Goal: Information Seeking & Learning: Learn about a topic

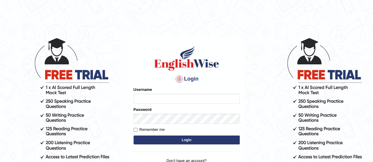
type input "karanvir_parramatta"
click at [176, 139] on button "Login" at bounding box center [187, 140] width 106 height 9
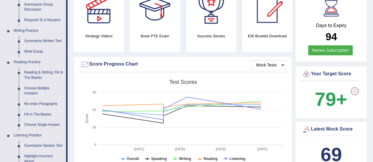
scroll to position [127, 0]
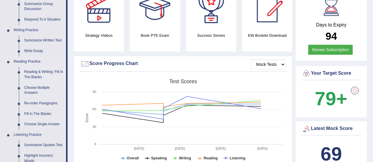
click at [30, 72] on link "Reading & Writing: Fill In The Blanks" at bounding box center [44, 75] width 45 height 16
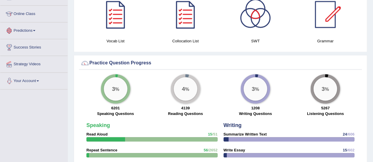
scroll to position [437, 0]
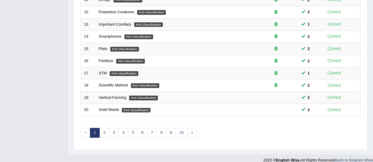
scroll to position [225, 0]
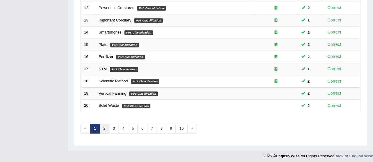
click at [104, 126] on link "2" at bounding box center [104, 129] width 10 height 10
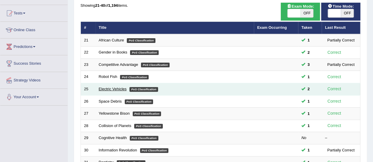
click at [116, 87] on link "Electric Vehicles" at bounding box center [113, 89] width 28 height 4
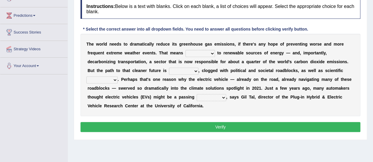
click at [203, 53] on select "grafting drafting crafting shifting" at bounding box center [199, 53] width 29 height 7
select select "shifting"
click at [185, 50] on select "grafting drafting crafting shifting" at bounding box center [199, 53] width 29 height 7
click at [193, 71] on select "daunting daunted daunt dauntless" at bounding box center [183, 71] width 29 height 7
select select "daunting"
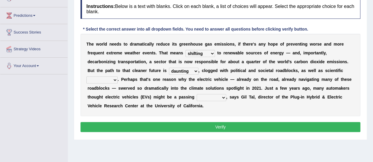
click at [169, 68] on select "daunting daunted daunt dauntless" at bounding box center [183, 71] width 29 height 7
click at [113, 79] on select "spectacles obstacles tentacles receptacles" at bounding box center [101, 80] width 31 height 7
select select "obstacles"
click at [86, 77] on select "spectacles obstacles tentacles receptacles" at bounding box center [101, 80] width 31 height 7
click at [203, 96] on select "fad gad tad lad" at bounding box center [211, 97] width 29 height 7
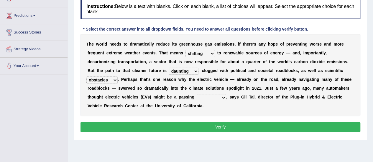
select select "fad"
click at [197, 94] on select "fad gad tad lad" at bounding box center [211, 97] width 29 height 7
click at [214, 127] on button "Verify" at bounding box center [220, 127] width 280 height 10
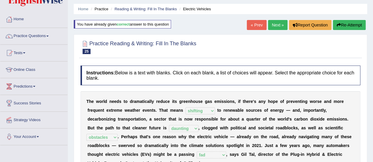
scroll to position [15, 0]
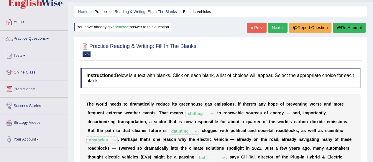
click at [276, 25] on link "Next »" at bounding box center [277, 28] width 19 height 10
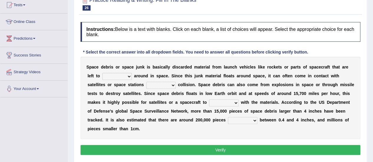
click at [118, 78] on select "twist center roam loll" at bounding box center [116, 76] width 29 height 7
select select "roam"
click at [102, 73] on select "twist center roam loll" at bounding box center [116, 76] width 29 height 7
click at [169, 83] on select "risks risk risked risking" at bounding box center [160, 85] width 29 height 7
select select "risking"
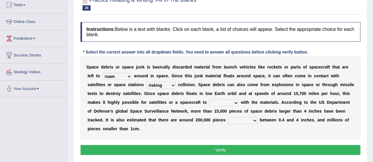
click at [146, 82] on select "risks risk risked risking" at bounding box center [160, 85] width 29 height 7
click at [131, 74] on select "twist center roam loll" at bounding box center [116, 76] width 29 height 7
click at [72, 109] on div "Home Practice Reading & Writing: Fill In The Blanks Space Debris You have alrea…" at bounding box center [220, 81] width 305 height 295
click at [220, 103] on select "collect collate collide collocate" at bounding box center [223, 103] width 29 height 7
select select "collide"
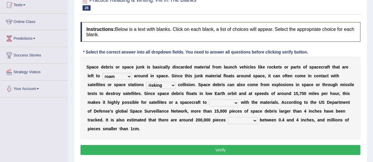
click at [209, 100] on select "collect collate collide collocate" at bounding box center [223, 103] width 29 height 7
click at [237, 118] on select "sized sizing size sizes" at bounding box center [242, 120] width 29 height 7
select select "sized"
click at [228, 117] on select "sized sizing size sizes" at bounding box center [242, 120] width 29 height 7
click at [225, 149] on button "Verify" at bounding box center [220, 150] width 280 height 10
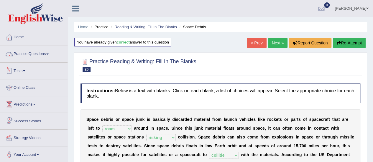
click at [45, 55] on link "Practice Questions" at bounding box center [33, 53] width 67 height 15
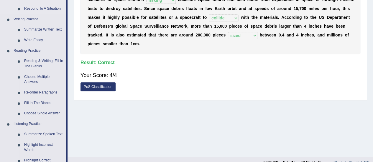
scroll to position [163, 0]
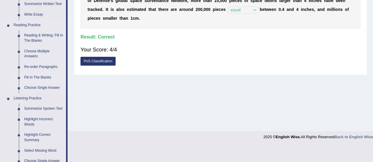
click at [39, 75] on link "Fill In The Blanks" at bounding box center [44, 78] width 45 height 11
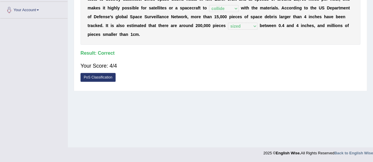
scroll to position [139, 0]
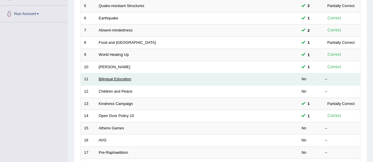
click at [116, 80] on link "Bilingual Education" at bounding box center [115, 79] width 33 height 4
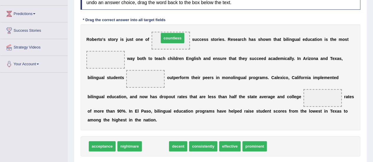
drag, startPoint x: 157, startPoint y: 146, endPoint x: 174, endPoint y: 38, distance: 109.8
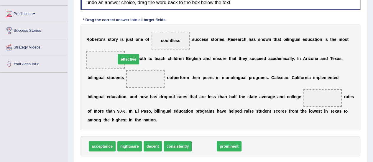
drag, startPoint x: 199, startPoint y: 148, endPoint x: 98, endPoint y: 69, distance: 128.4
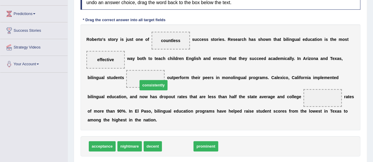
drag, startPoint x: 185, startPoint y: 147, endPoint x: 160, endPoint y: 85, distance: 66.4
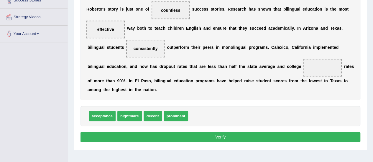
scroll to position [121, 0]
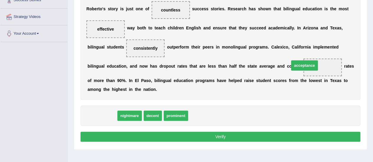
drag, startPoint x: 103, startPoint y: 116, endPoint x: 312, endPoint y: 66, distance: 214.8
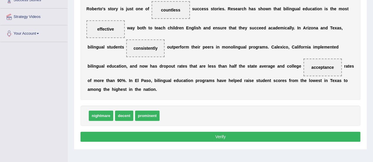
click at [238, 136] on button "Verify" at bounding box center [220, 137] width 280 height 10
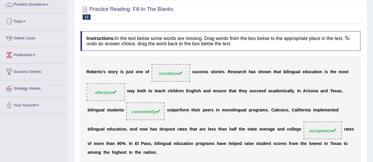
scroll to position [0, 0]
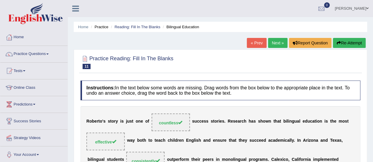
click at [277, 42] on link "Next »" at bounding box center [277, 43] width 19 height 10
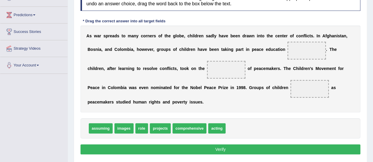
scroll to position [90, 0]
click at [298, 47] on span at bounding box center [306, 51] width 38 height 18
drag, startPoint x: 159, startPoint y: 128, endPoint x: 295, endPoint y: 52, distance: 156.1
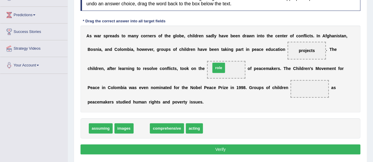
drag, startPoint x: 140, startPoint y: 128, endPoint x: 218, endPoint y: 68, distance: 98.2
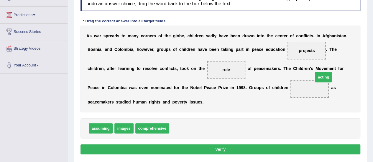
drag, startPoint x: 177, startPoint y: 127, endPoint x: 320, endPoint y: 76, distance: 151.6
click at [193, 148] on button "Verify" at bounding box center [220, 150] width 280 height 10
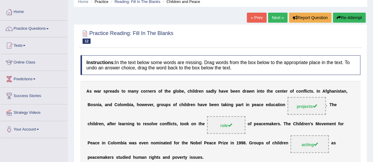
click at [201, 117] on div "A s w a r s p r e a d s t o m a n y c o r n e r s o f t h e g l o b e , c h i l…" at bounding box center [220, 124] width 280 height 87
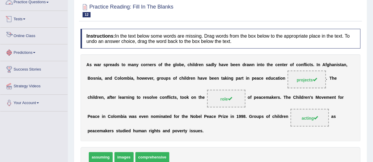
scroll to position [0, 0]
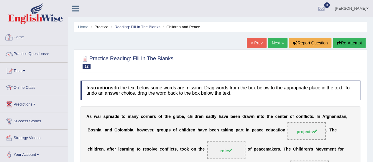
click at [23, 35] on link "Home" at bounding box center [33, 36] width 67 height 15
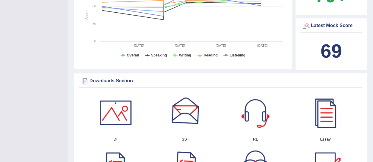
scroll to position [307, 0]
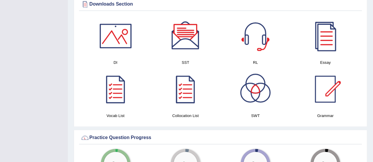
click at [180, 87] on div at bounding box center [185, 89] width 41 height 41
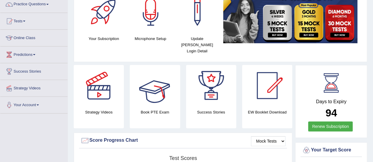
scroll to position [0, 0]
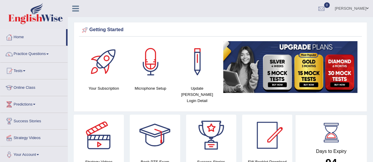
click at [310, 27] on div "Getting Started" at bounding box center [220, 30] width 280 height 9
click at [46, 57] on link "Practice Questions" at bounding box center [33, 53] width 67 height 15
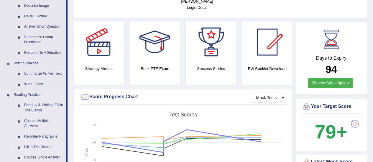
scroll to position [103, 0]
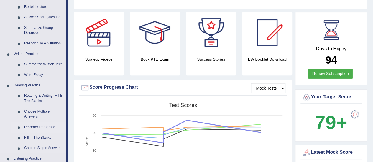
click at [43, 127] on link "Re-order Paragraphs" at bounding box center [44, 127] width 45 height 11
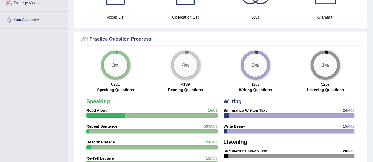
scroll to position [369, 0]
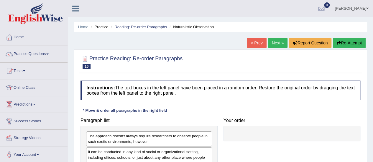
click at [254, 42] on link "« Prev" at bounding box center [256, 43] width 19 height 10
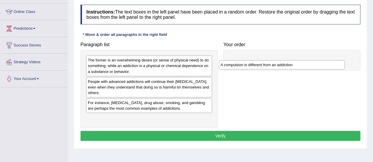
drag, startPoint x: 168, startPoint y: 103, endPoint x: 303, endPoint y: 62, distance: 141.2
click at [303, 63] on div "A compulsion is different from an addiction." at bounding box center [282, 64] width 126 height 9
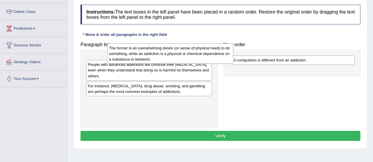
drag, startPoint x: 185, startPoint y: 62, endPoint x: 249, endPoint y: 41, distance: 67.0
click at [233, 44] on div "The former is an overwhelming desire (or sense of physical need) to do somethin…" at bounding box center [170, 54] width 126 height 20
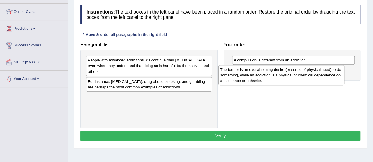
drag, startPoint x: 155, startPoint y: 60, endPoint x: 288, endPoint y: 70, distance: 133.6
click at [288, 70] on div "The former is an overwhelming desire (or sense of physical need) to do somethin…" at bounding box center [281, 75] width 126 height 20
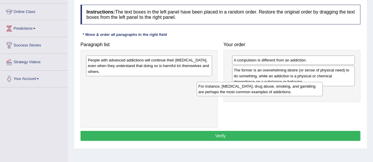
drag, startPoint x: 184, startPoint y: 81, endPoint x: 294, endPoint y: 86, distance: 110.6
click at [294, 86] on div "For instance, [MEDICAL_DATA], drug abuse, smoking, and gambling are perhaps the…" at bounding box center [260, 89] width 126 height 15
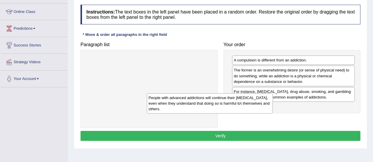
drag, startPoint x: 166, startPoint y: 67, endPoint x: 249, endPoint y: 108, distance: 92.0
click at [249, 108] on div "People with advanced addictions will continue their [MEDICAL_DATA], even when t…" at bounding box center [210, 103] width 126 height 20
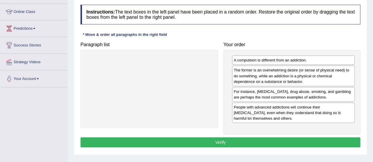
click at [231, 143] on button "Verify" at bounding box center [220, 143] width 280 height 10
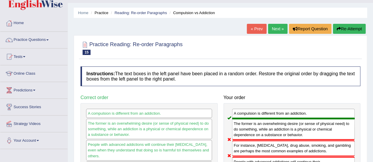
scroll to position [12, 0]
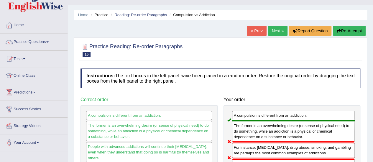
click at [344, 28] on button "Re-Attempt" at bounding box center [349, 31] width 33 height 10
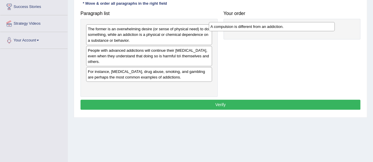
drag, startPoint x: 149, startPoint y: 70, endPoint x: 270, endPoint y: 23, distance: 130.3
click at [271, 23] on div "A compulsion is different from an addiction." at bounding box center [272, 26] width 126 height 9
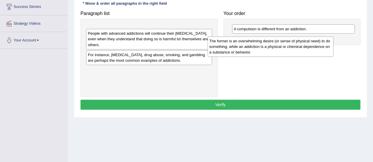
drag, startPoint x: 169, startPoint y: 30, endPoint x: 298, endPoint y: 41, distance: 128.7
click at [297, 41] on div "The former is an overwhelming desire (or sense of physical need) to do somethin…" at bounding box center [270, 47] width 126 height 20
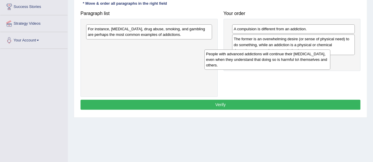
drag, startPoint x: 179, startPoint y: 33, endPoint x: 297, endPoint y: 58, distance: 120.8
click at [297, 58] on div "People with advanced addictions will continue their [MEDICAL_DATA], even when t…" at bounding box center [267, 60] width 126 height 20
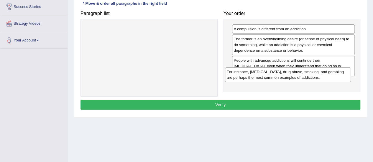
drag, startPoint x: 172, startPoint y: 29, endPoint x: 311, endPoint y: 73, distance: 145.7
click at [311, 73] on div "For instance, [MEDICAL_DATA], drug abuse, smoking, and gambling are perhaps the…" at bounding box center [288, 74] width 126 height 15
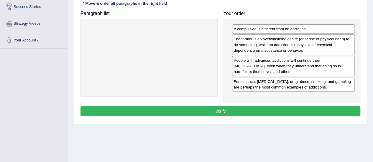
click at [229, 111] on button "Verify" at bounding box center [220, 111] width 280 height 10
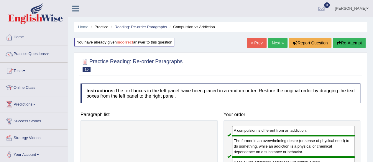
drag, startPoint x: 254, startPoint y: 48, endPoint x: 252, endPoint y: 44, distance: 4.4
click at [252, 44] on div "« Prev Next » Report Question Re-Attempt" at bounding box center [307, 43] width 120 height 11
click at [252, 44] on link "« Prev" at bounding box center [256, 43] width 19 height 10
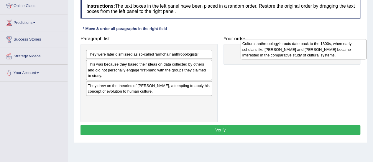
drag, startPoint x: 157, startPoint y: 62, endPoint x: 312, endPoint y: 42, distance: 155.8
click at [312, 42] on div "Cultural anthropology's roots date back to the 1800s, when early scholars like …" at bounding box center [304, 49] width 126 height 20
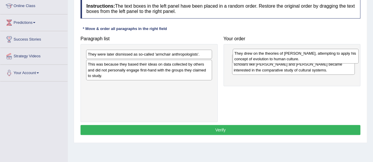
drag, startPoint x: 191, startPoint y: 86, endPoint x: 337, endPoint y: 54, distance: 149.9
click at [337, 54] on div "They drew on the theories of [PERSON_NAME], attempting to apply his concept of …" at bounding box center [296, 56] width 126 height 15
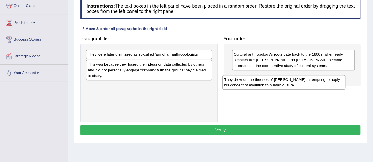
drag, startPoint x: 287, startPoint y: 53, endPoint x: 281, endPoint y: 75, distance: 22.8
click at [281, 75] on div "They drew on the theories of [PERSON_NAME], attempting to apply his concept of …" at bounding box center [283, 82] width 123 height 15
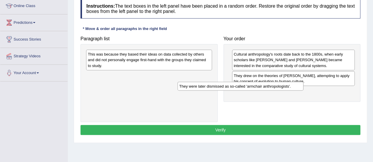
drag, startPoint x: 142, startPoint y: 53, endPoint x: 233, endPoint y: 85, distance: 96.9
click at [233, 85] on div "They were later dismissed as so-called 'armchair anthropologists'." at bounding box center [240, 86] width 126 height 9
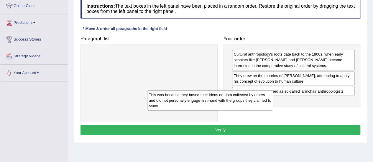
drag, startPoint x: 173, startPoint y: 60, endPoint x: 239, endPoint y: 103, distance: 78.3
click at [239, 103] on div "This was because they based their ideas on data collected by others and did not…" at bounding box center [210, 100] width 126 height 20
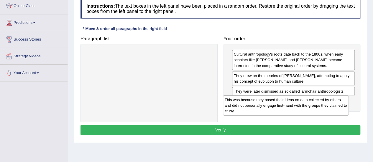
drag, startPoint x: 159, startPoint y: 55, endPoint x: 295, endPoint y: 101, distance: 144.2
click at [295, 101] on div "This was because they based their ideas on data collected by others and did not…" at bounding box center [286, 105] width 126 height 20
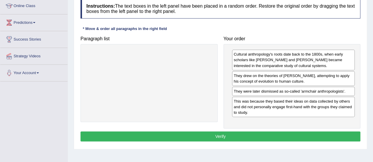
click at [215, 137] on button "Verify" at bounding box center [220, 137] width 280 height 10
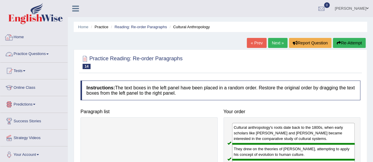
click at [34, 54] on link "Practice Questions" at bounding box center [33, 53] width 67 height 15
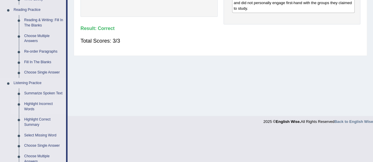
scroll to position [177, 0]
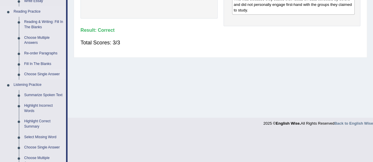
click at [38, 73] on link "Choose Single Answer" at bounding box center [44, 74] width 45 height 11
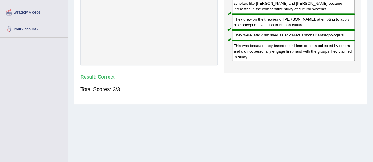
scroll to position [147, 0]
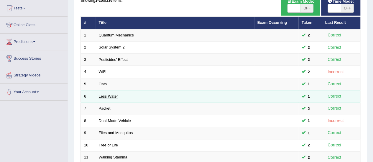
click at [107, 94] on link "Less Water" at bounding box center [108, 96] width 19 height 4
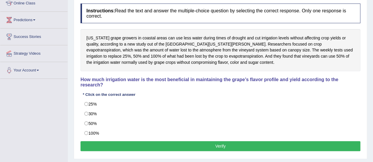
scroll to position [84, 0]
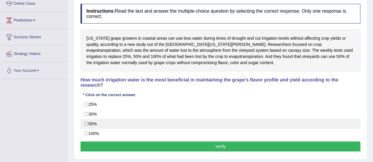
click at [91, 122] on label "50%" at bounding box center [220, 124] width 280 height 10
radio input "true"
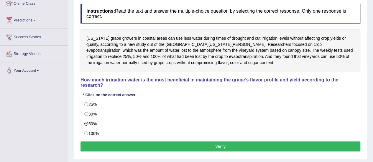
click at [151, 144] on button "Verify" at bounding box center [220, 147] width 280 height 10
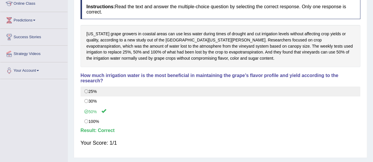
scroll to position [0, 0]
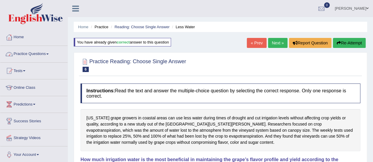
click at [47, 49] on link "Practice Questions" at bounding box center [33, 53] width 67 height 15
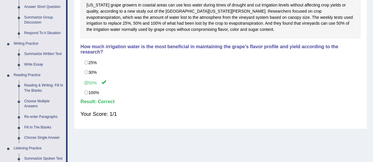
scroll to position [177, 0]
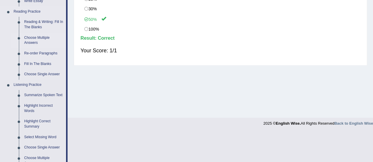
click at [30, 39] on link "Choose Multiple Answers" at bounding box center [44, 41] width 45 height 16
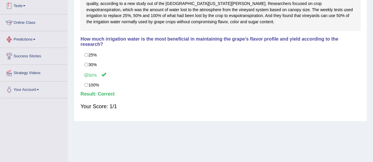
scroll to position [315, 0]
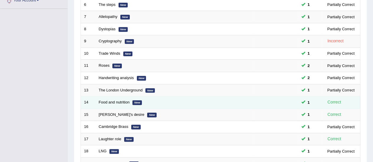
click at [119, 97] on td "Food and nutrition New" at bounding box center [174, 103] width 158 height 12
click at [119, 101] on link "Food and nutrition" at bounding box center [114, 102] width 31 height 4
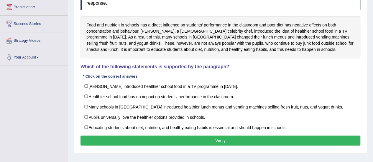
scroll to position [95, 0]
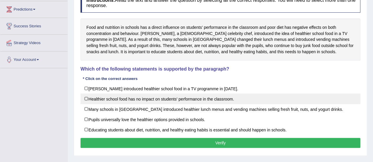
click at [167, 102] on label "Healthier school food has no impact on students' performance in the classroom." at bounding box center [220, 99] width 280 height 11
checkbox input "true"
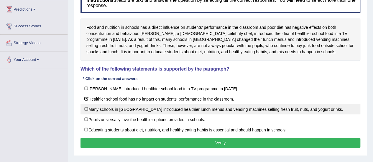
click at [167, 105] on label "Many schools in [GEOGRAPHIC_DATA] introduced healthier lunch menus and vending …" at bounding box center [220, 109] width 280 height 11
checkbox input "true"
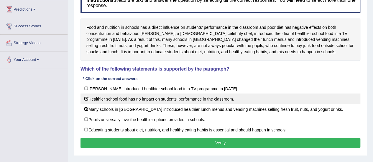
click at [170, 95] on label "Healthier school food has no impact on students' performance in the classroom." at bounding box center [220, 99] width 280 height 11
checkbox input "false"
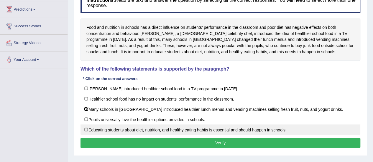
click at [166, 126] on label "Educating students about diet, nutrition, and healthy eating habits is essentia…" at bounding box center [220, 130] width 280 height 11
checkbox input "true"
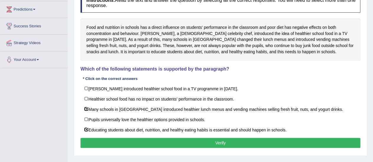
click at [176, 134] on div "Instructions: Read the text and answer the question by selecting all the correc…" at bounding box center [220, 71] width 283 height 163
click at [178, 146] on button "Verify" at bounding box center [220, 143] width 280 height 10
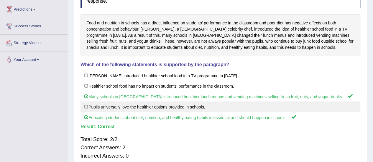
scroll to position [20, 0]
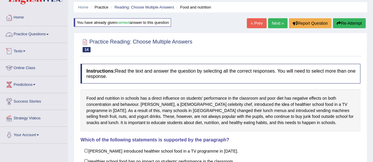
click at [37, 33] on link "Practice Questions" at bounding box center [33, 33] width 67 height 15
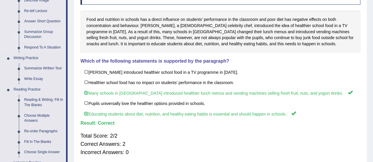
scroll to position [174, 0]
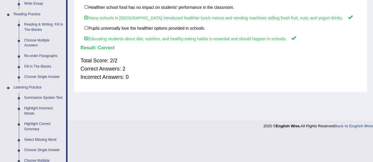
click at [42, 75] on link "Choose Single Answer" at bounding box center [44, 77] width 45 height 11
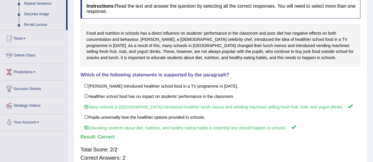
scroll to position [141, 0]
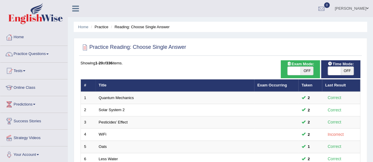
click at [115, 108] on link "Solar System 2" at bounding box center [112, 110] width 26 height 4
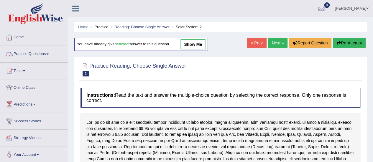
click at [44, 57] on link "Practice Questions" at bounding box center [33, 53] width 67 height 15
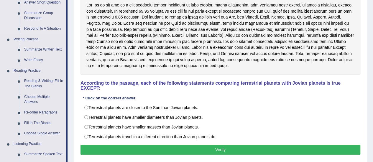
scroll to position [121, 0]
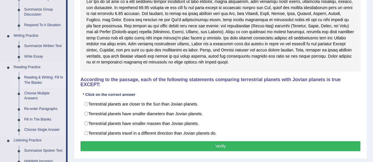
click at [35, 79] on link "Reading & Writing: Fill In The Blanks" at bounding box center [44, 81] width 45 height 16
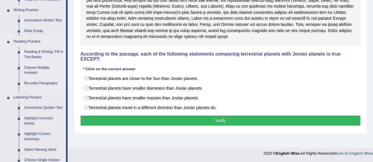
scroll to position [262, 0]
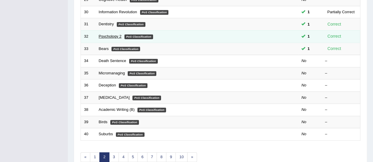
click at [104, 35] on link "Psychology 2" at bounding box center [110, 36] width 23 height 4
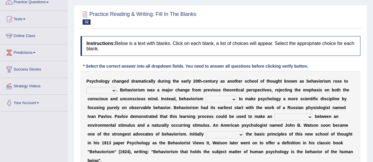
scroll to position [80, 0]
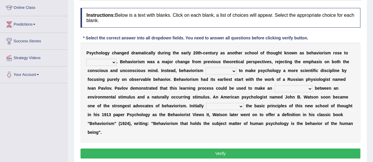
click at [105, 60] on select "dominance temptation challenge temper" at bounding box center [101, 62] width 30 height 7
select select "dominance"
click at [86, 59] on select "dominance temptation challenge temper" at bounding box center [101, 62] width 30 height 7
click at [220, 72] on select "reproached reproved strove rewove" at bounding box center [220, 71] width 31 height 7
select select "strove"
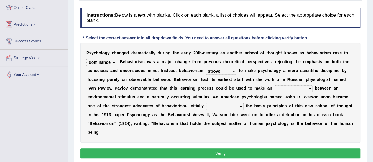
click at [205, 68] on select "reproached reproved strove rewove" at bounding box center [220, 71] width 31 height 7
click at [306, 87] on select "acclimatization association union combination" at bounding box center [293, 88] width 38 height 7
select select "union"
click at [274, 85] on select "acclimatization association union combination" at bounding box center [293, 88] width 38 height 7
click at [227, 106] on select "questioning foreshortening unburdening outlining" at bounding box center [224, 106] width 37 height 7
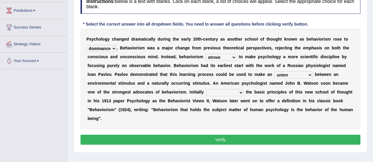
scroll to position [95, 0]
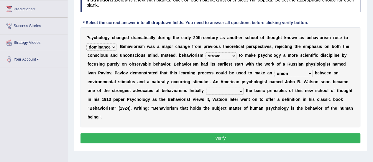
click at [231, 88] on select "questioning foreshortening unburdening outlining" at bounding box center [224, 91] width 37 height 7
select select "questioning"
click at [206, 88] on select "questioning foreshortening unburdening outlining" at bounding box center [224, 91] width 37 height 7
drag, startPoint x: 232, startPoint y: 130, endPoint x: 232, endPoint y: 139, distance: 8.5
click at [232, 139] on div "Instructions: Below is a text with blanks. Click on each blank, a list of choic…" at bounding box center [220, 69] width 283 height 159
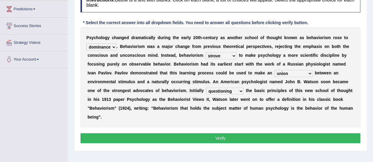
click at [232, 139] on button "Verify" at bounding box center [220, 139] width 280 height 10
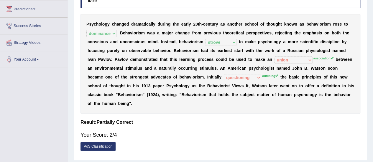
click at [248, 136] on div "Your Score: 2/4" at bounding box center [220, 135] width 280 height 14
